Goal: Task Accomplishment & Management: Manage account settings

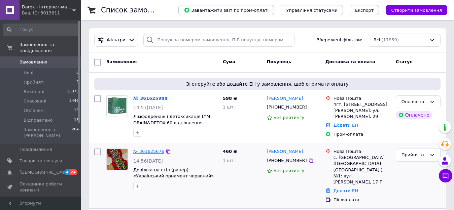
click at [147, 151] on link "№ 361625676" at bounding box center [148, 151] width 31 height 5
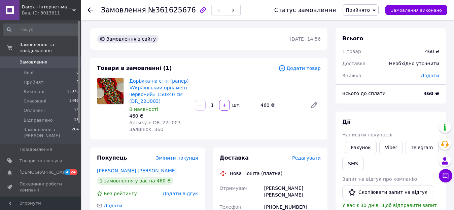
click at [305, 158] on span "Редагувати" at bounding box center [306, 157] width 29 height 5
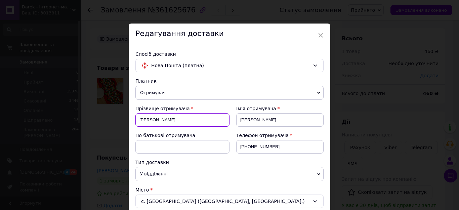
click at [147, 117] on input "[PERSON_NAME]" at bounding box center [183, 119] width 94 height 13
click at [247, 120] on input "[PERSON_NAME]" at bounding box center [279, 119] width 87 height 13
type input "[PERSON_NAME]"
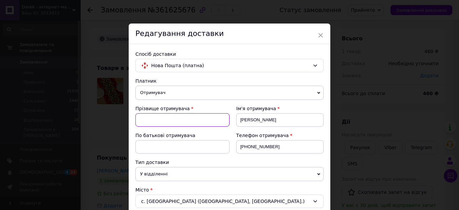
click at [217, 123] on input at bounding box center [183, 119] width 94 height 13
paste input "[PERSON_NAME]"
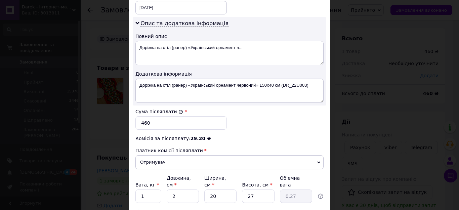
scroll to position [202, 0]
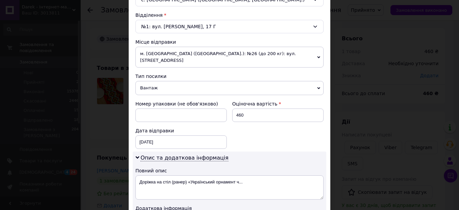
type input "[PERSON_NAME]"
click at [203, 55] on span "м. [GEOGRAPHIC_DATA] ([GEOGRAPHIC_DATA].): №26 (до 200 кг): вул. [STREET_ADDRES…" at bounding box center [230, 57] width 188 height 21
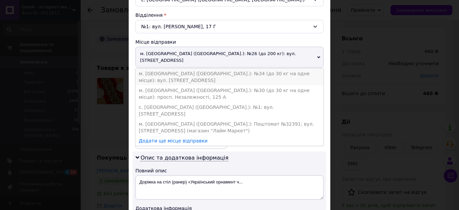
click at [207, 73] on li "м. [GEOGRAPHIC_DATA] ([GEOGRAPHIC_DATA].): №34 (до 30 кг на одне місце): вул. […" at bounding box center [230, 77] width 188 height 17
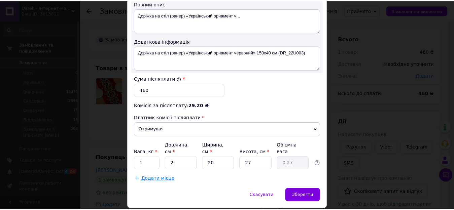
scroll to position [378, 0]
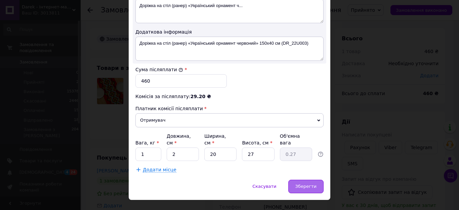
click at [305, 180] on div "Зберегти" at bounding box center [306, 186] width 35 height 13
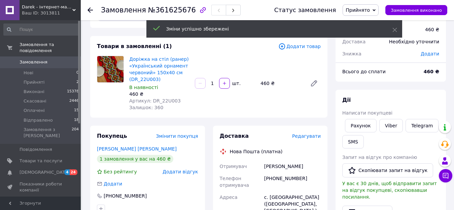
scroll to position [34, 0]
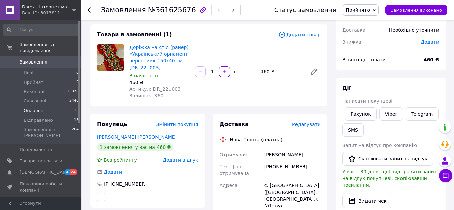
click at [40, 108] on span "Оплачені" at bounding box center [34, 111] width 21 height 6
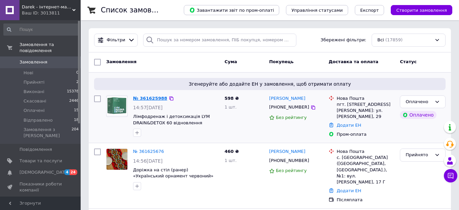
click at [152, 96] on link "№ 361625988" at bounding box center [150, 98] width 34 height 5
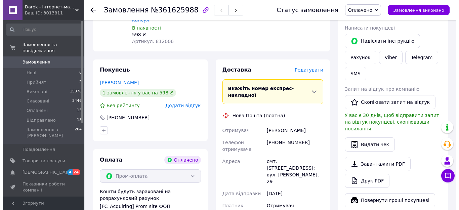
scroll to position [135, 0]
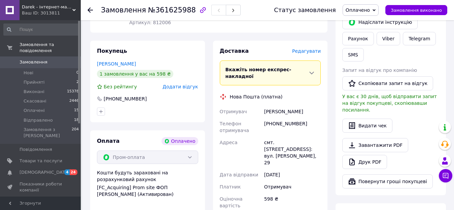
click at [305, 49] on span "Редагувати" at bounding box center [306, 50] width 29 height 5
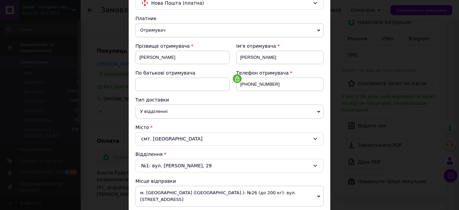
scroll to position [168, 0]
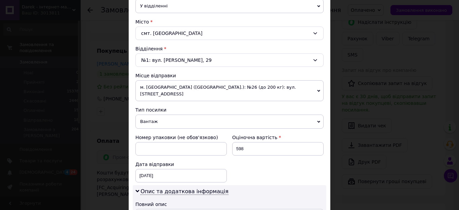
click at [190, 92] on span "м. [GEOGRAPHIC_DATA] ([GEOGRAPHIC_DATA].): №26 (до 200 кг): вул. [STREET_ADDRES…" at bounding box center [230, 90] width 188 height 21
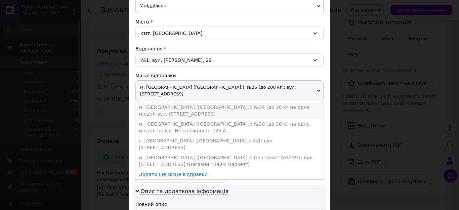
click at [190, 102] on li "м. [GEOGRAPHIC_DATA] ([GEOGRAPHIC_DATA].): №34 (до 30 кг на одне місце): вул. […" at bounding box center [230, 110] width 188 height 17
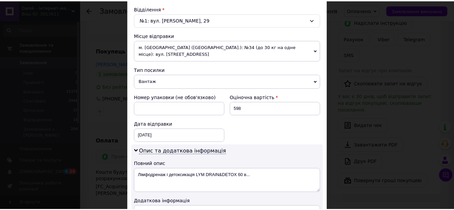
scroll to position [303, 0]
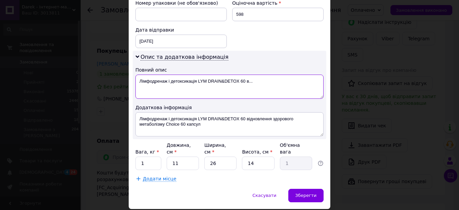
click at [221, 76] on textarea "Лімфодренаж і детоксикація LYM DRAIN&DETOX 60 в..." at bounding box center [230, 87] width 188 height 24
type textarea "Лімфодренаж і детоксикація LYM DRAIN DETOX 60 в..."
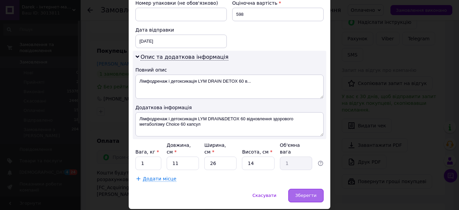
click at [315, 193] on span "Зберегти" at bounding box center [306, 195] width 21 height 5
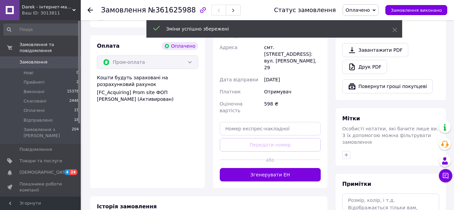
scroll to position [235, 0]
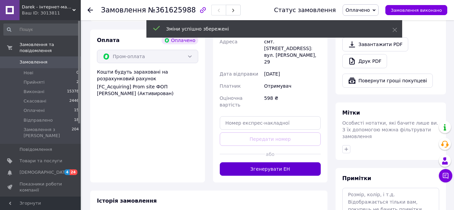
click at [288, 162] on button "Згенерувати ЕН" at bounding box center [270, 168] width 101 height 13
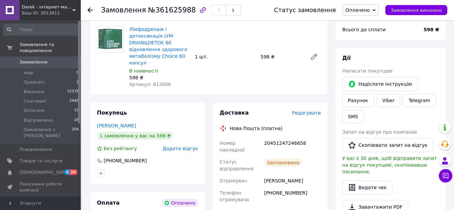
scroll to position [67, 0]
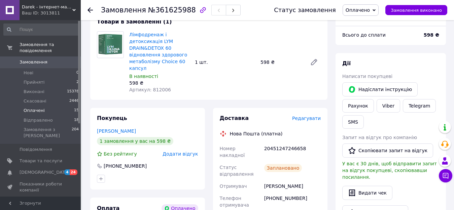
click at [31, 108] on span "Оплачені" at bounding box center [34, 111] width 21 height 6
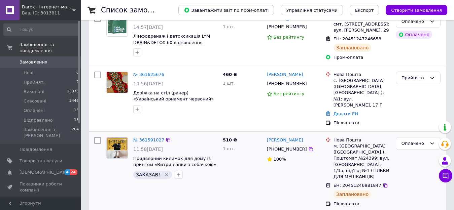
scroll to position [101, 0]
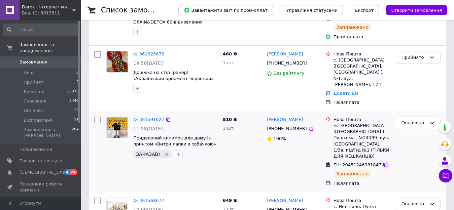
click at [383, 163] on icon at bounding box center [385, 165] width 4 height 4
